Goal: Find specific page/section: Find specific page/section

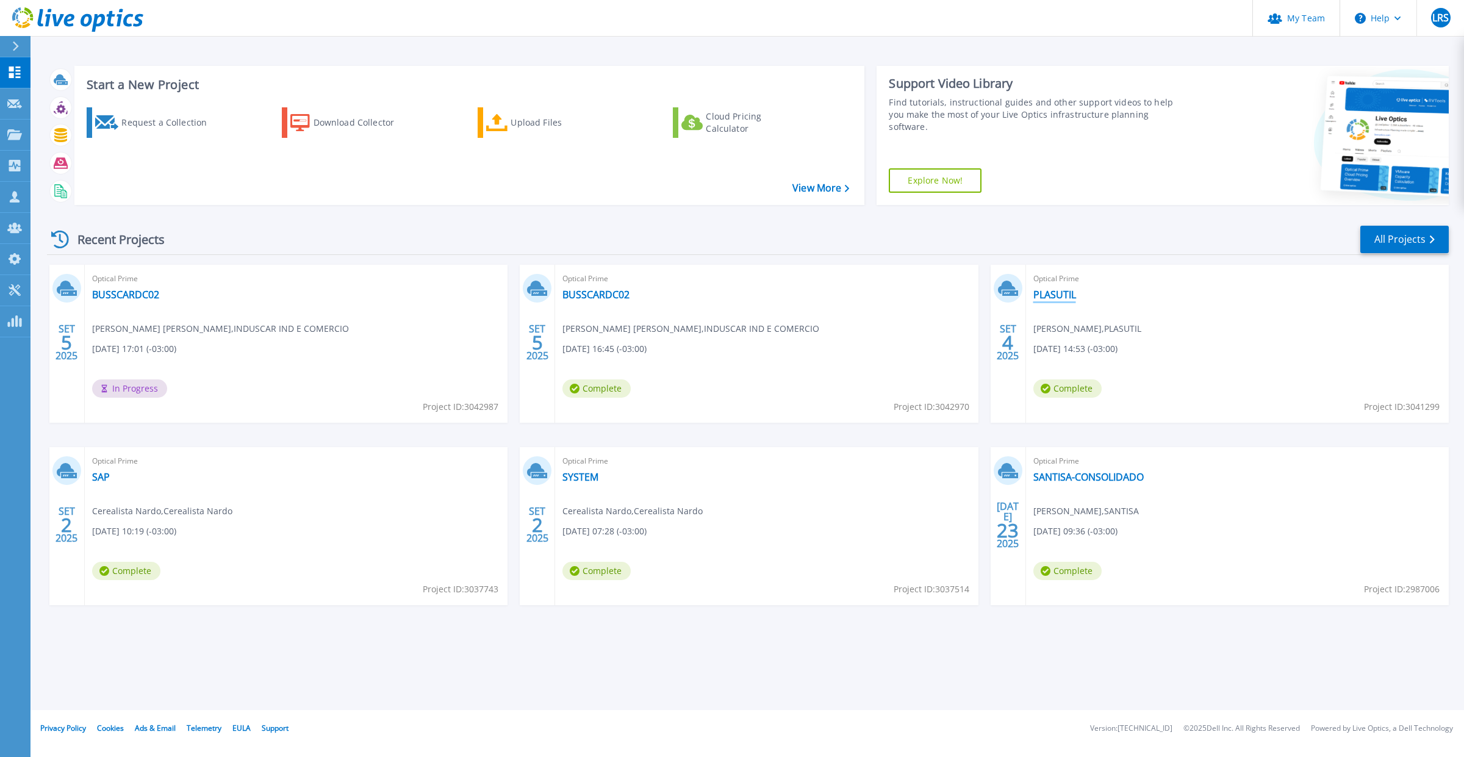
click at [1065, 294] on link "PLASUTIL" at bounding box center [1054, 294] width 43 height 12
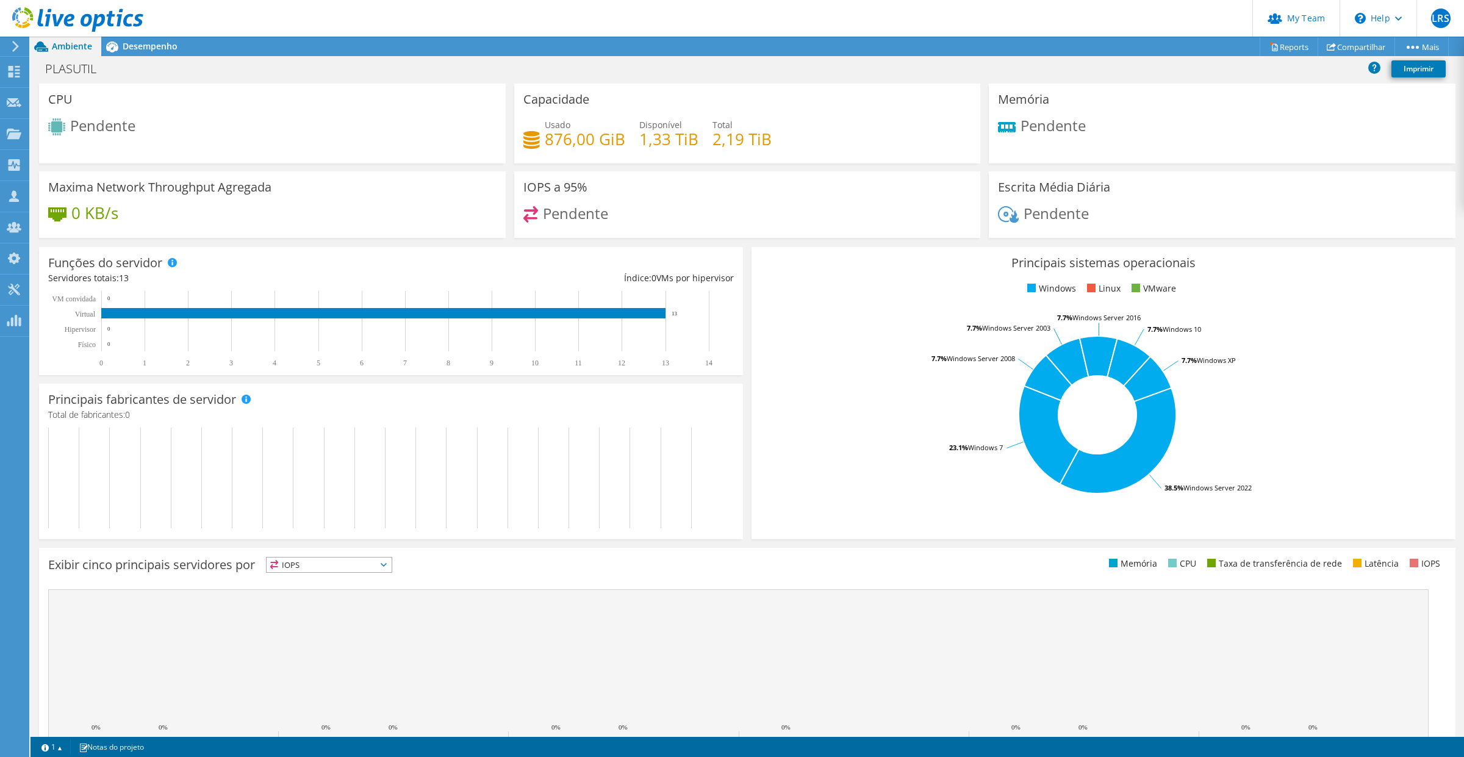
click at [138, 59] on div "PLASUTIL Imprimir" at bounding box center [746, 68] width 1433 height 23
click at [138, 49] on span "Desempenho" at bounding box center [150, 46] width 55 height 12
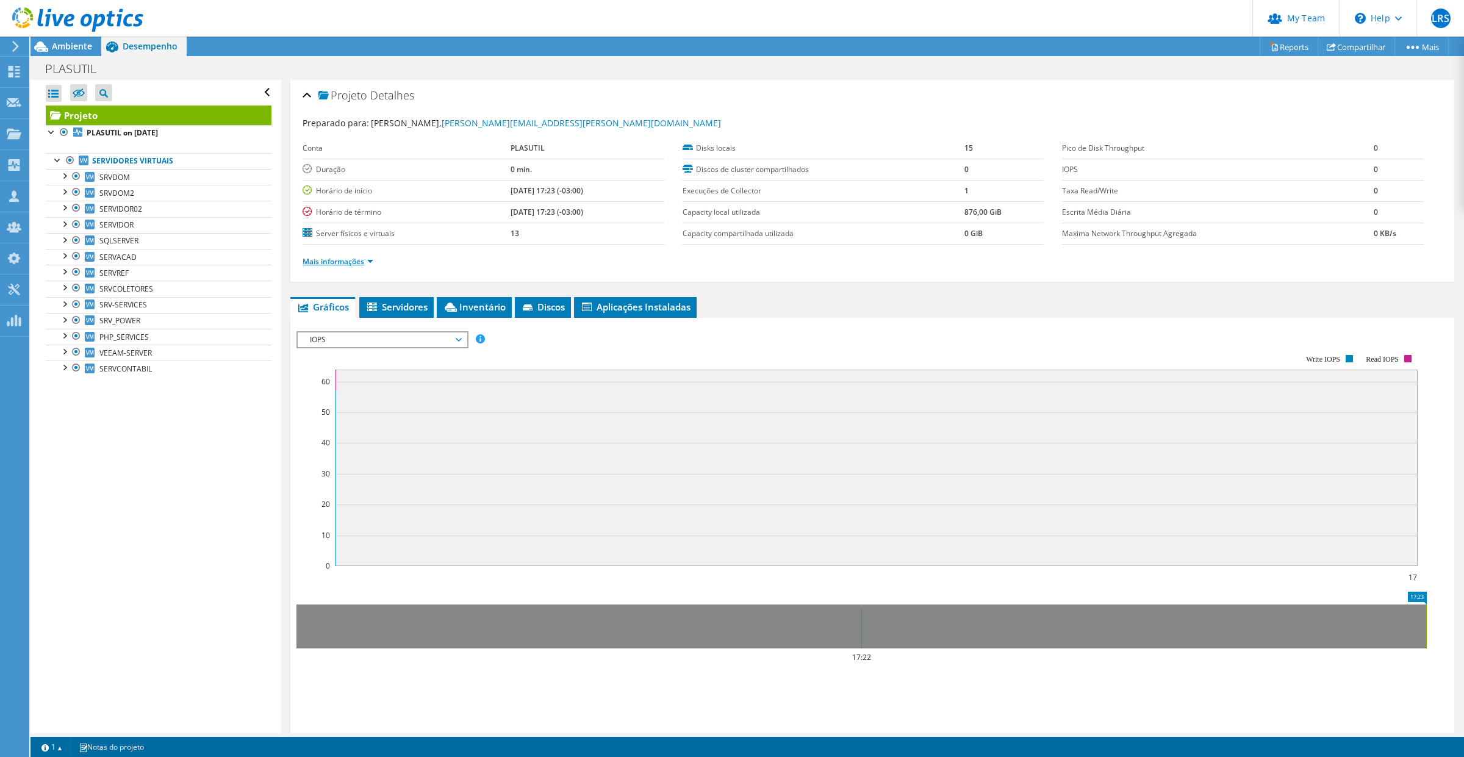
click at [373, 258] on link "Mais informações" at bounding box center [338, 261] width 71 height 10
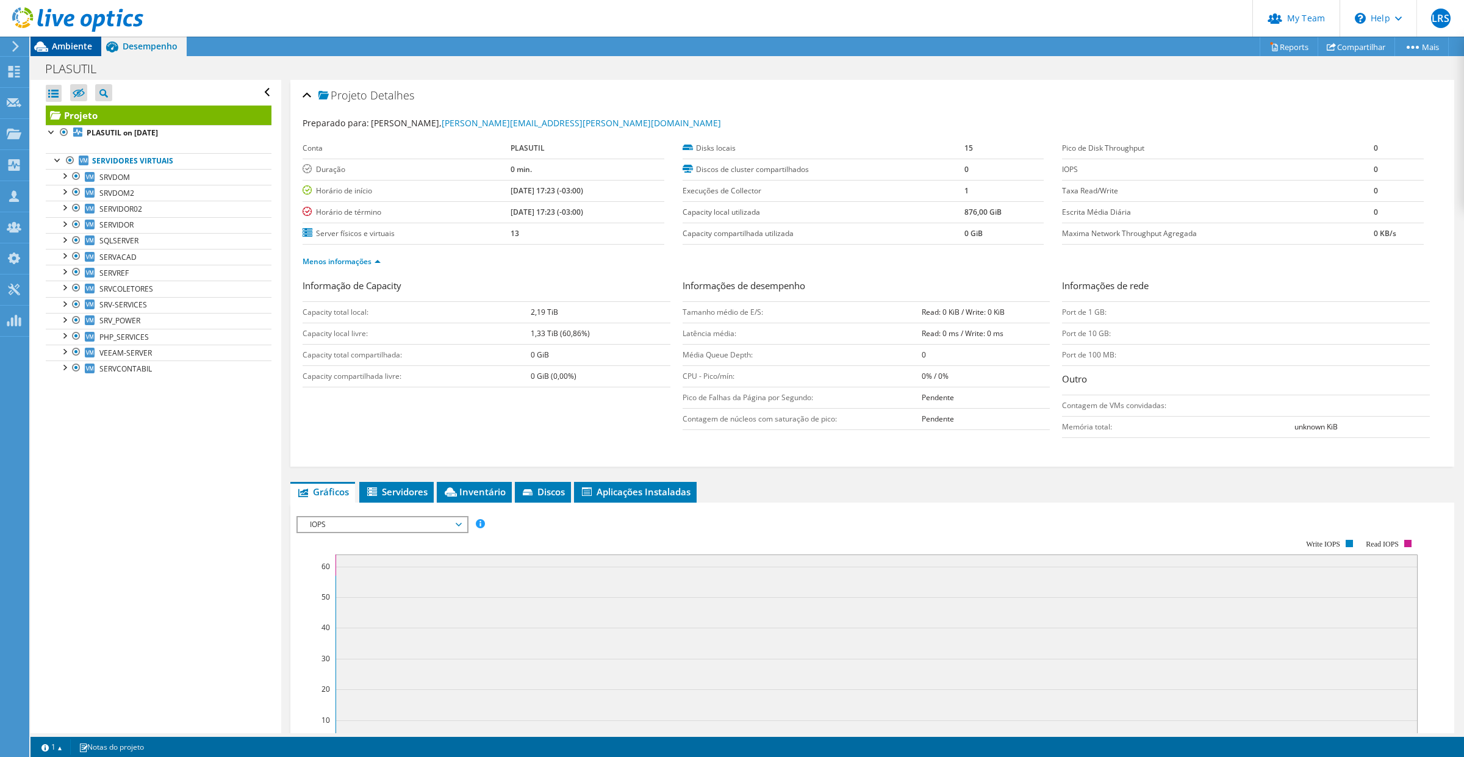
click at [81, 47] on span "Ambiente" at bounding box center [72, 46] width 40 height 12
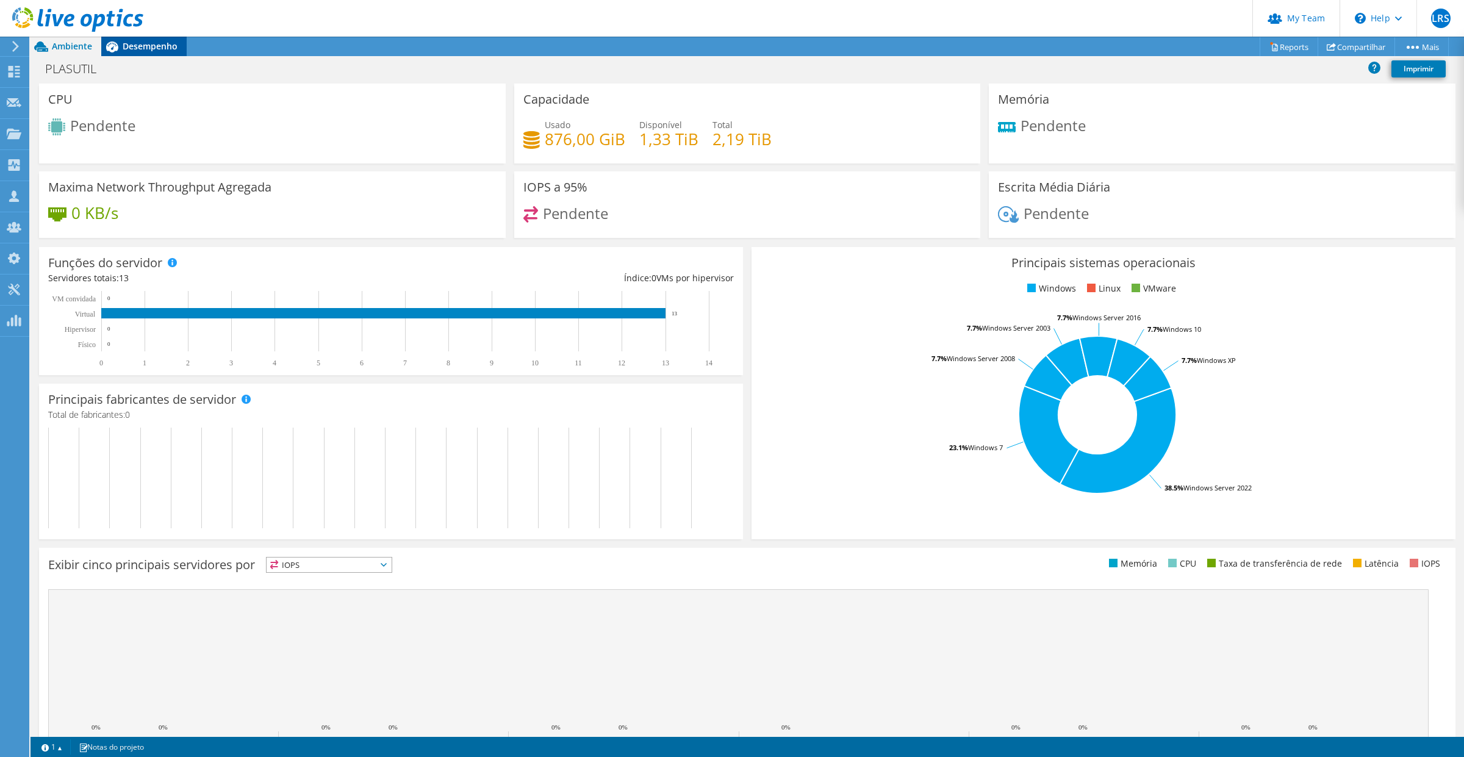
click at [129, 41] on span "Desempenho" at bounding box center [150, 46] width 55 height 12
